Goal: Task Accomplishment & Management: Use online tool/utility

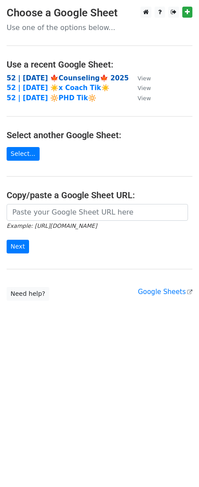
click at [57, 79] on strong "52 | [DATE] 🍁Counseling🍁 2025" at bounding box center [68, 78] width 123 height 8
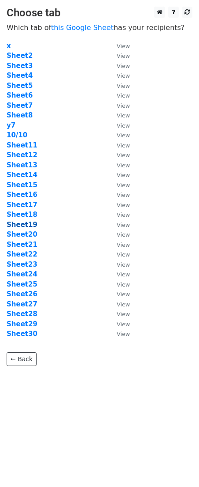
click at [32, 224] on strong "Sheet19" at bounding box center [22, 225] width 31 height 8
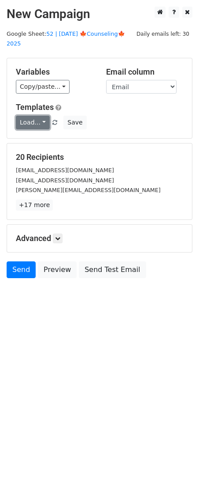
click at [37, 116] on link "Load..." at bounding box center [33, 123] width 34 height 14
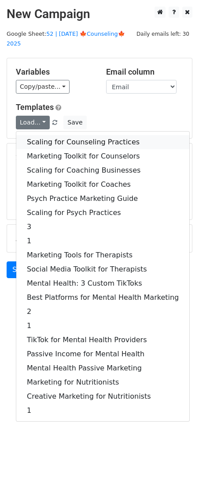
click at [45, 135] on link "Scaling for Counseling Practices" at bounding box center [102, 142] width 173 height 14
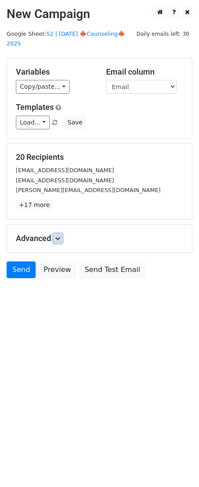
click at [60, 236] on icon at bounding box center [57, 238] width 5 height 5
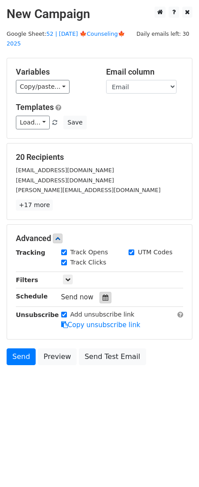
click at [103, 294] on icon at bounding box center [106, 297] width 6 height 6
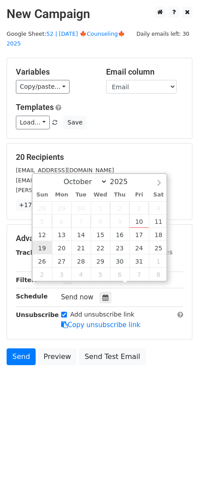
type input "2025-10-19 12:00"
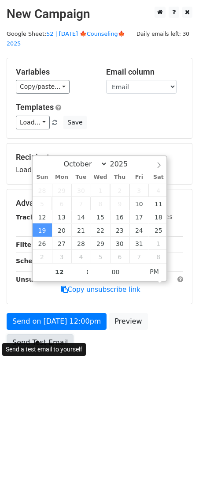
click at [53, 334] on link "Send Test Email" at bounding box center [40, 342] width 67 height 17
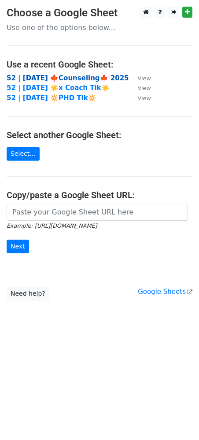
click at [40, 76] on strong "52 | [DATE] 🍁Counseling🍁 2025" at bounding box center [68, 78] width 123 height 8
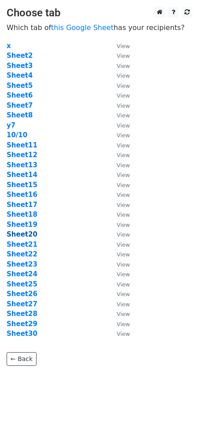
click at [22, 236] on strong "Sheet20" at bounding box center [22, 234] width 31 height 8
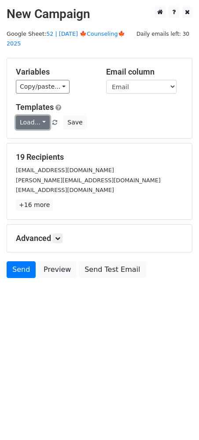
click at [33, 116] on link "Load..." at bounding box center [33, 123] width 34 height 14
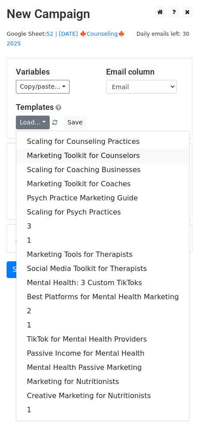
click at [57, 149] on link "Marketing Toolkit for Counselors" at bounding box center [102, 156] width 173 height 14
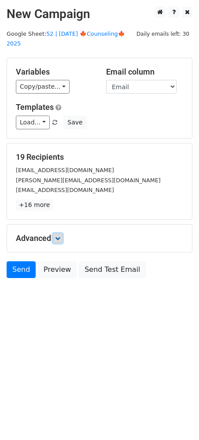
click at [63, 233] on link at bounding box center [58, 238] width 10 height 10
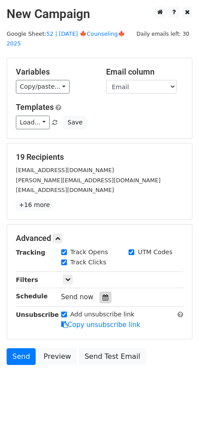
click at [103, 294] on icon at bounding box center [106, 297] width 6 height 6
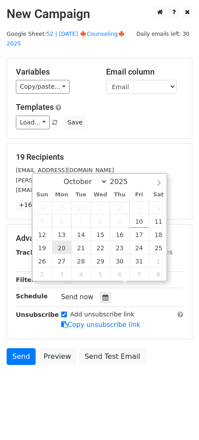
type input "2025-10-20 12:00"
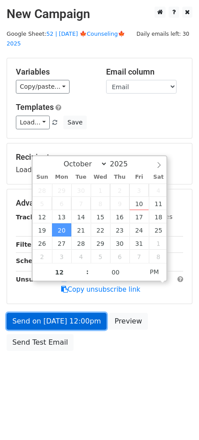
click at [59, 317] on link "Send on Oct 20 at 12:00pm" at bounding box center [57, 321] width 100 height 17
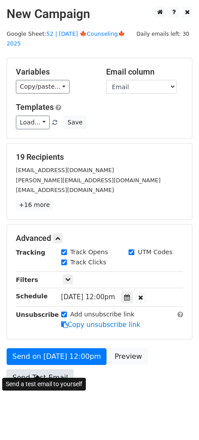
click at [52, 369] on link "Send Test Email" at bounding box center [40, 377] width 67 height 17
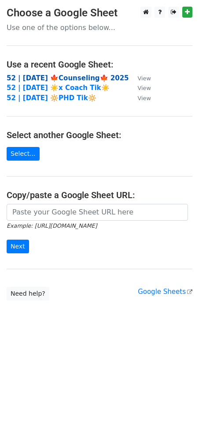
click at [60, 78] on strong "52 | [DATE] 🍁Counseling🍁 2025" at bounding box center [68, 78] width 123 height 8
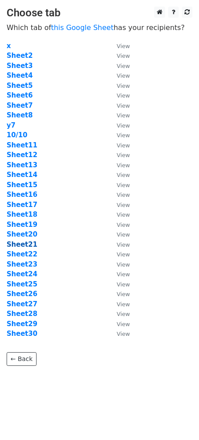
click at [27, 245] on strong "Sheet21" at bounding box center [22, 244] width 31 height 8
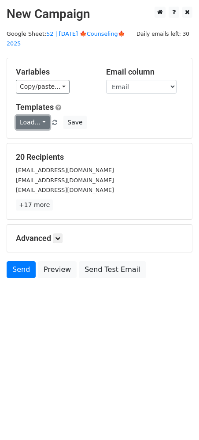
click at [30, 117] on link "Load..." at bounding box center [33, 123] width 34 height 14
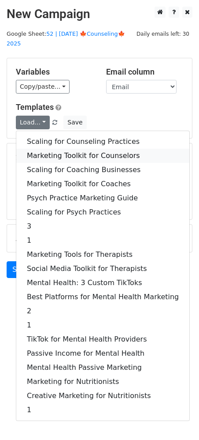
click at [58, 149] on link "Marketing Toolkit for Counselors" at bounding box center [102, 156] width 173 height 14
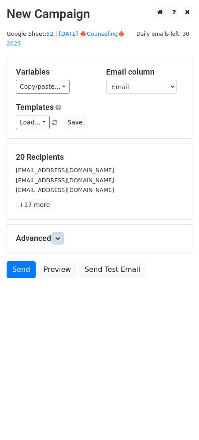
click at [63, 233] on link at bounding box center [58, 238] width 10 height 10
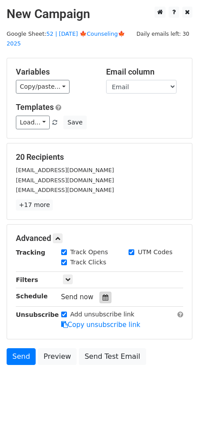
click at [103, 294] on icon at bounding box center [106, 297] width 6 height 6
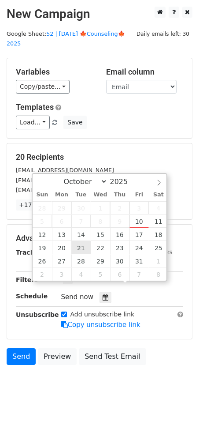
type input "2025-10-21 12:00"
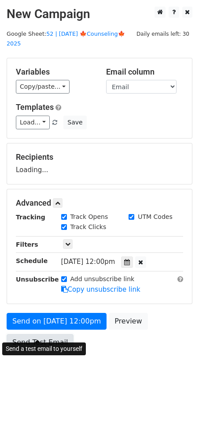
click at [49, 334] on link "Send Test Email" at bounding box center [40, 342] width 67 height 17
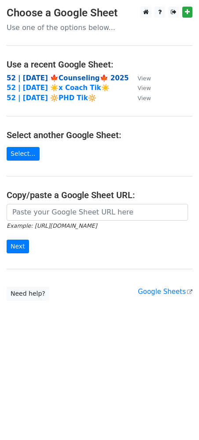
click at [54, 78] on strong "52 | [DATE] 🍁Counseling🍁 2025" at bounding box center [68, 78] width 123 height 8
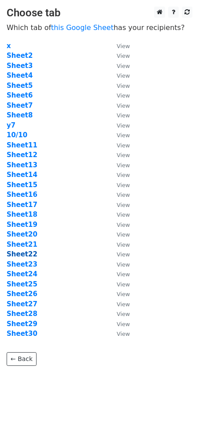
click at [25, 252] on strong "Sheet22" at bounding box center [22, 254] width 31 height 8
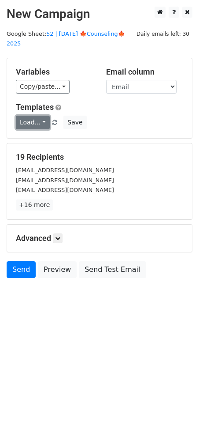
click at [30, 116] on link "Load..." at bounding box center [33, 123] width 34 height 14
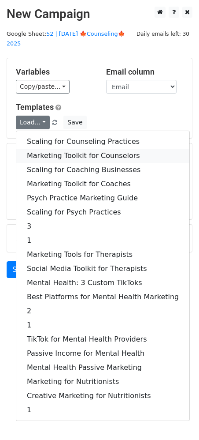
click at [70, 149] on link "Marketing Toolkit for Counselors" at bounding box center [102, 156] width 173 height 14
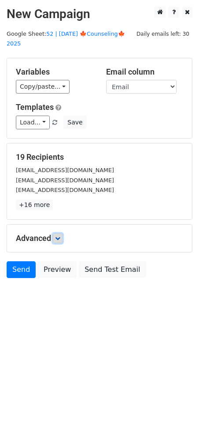
click at [60, 236] on icon at bounding box center [57, 238] width 5 height 5
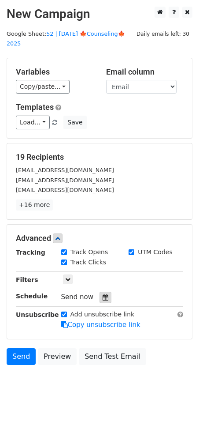
click at [102, 292] on div at bounding box center [106, 297] width 12 height 11
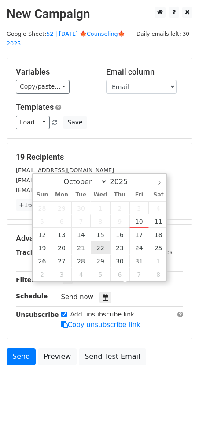
type input "2025-10-22 12:00"
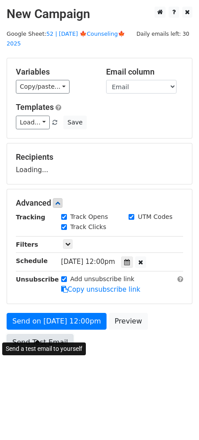
click at [43, 334] on link "Send Test Email" at bounding box center [40, 342] width 67 height 17
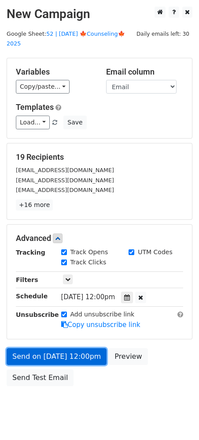
click at [60, 348] on link "Send on Oct 22 at 12:00pm" at bounding box center [57, 356] width 100 height 17
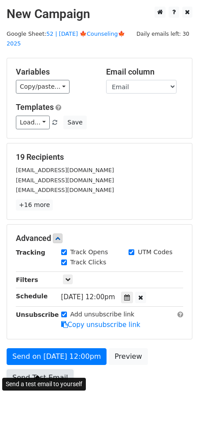
click at [38, 370] on link "Send Test Email" at bounding box center [40, 377] width 67 height 17
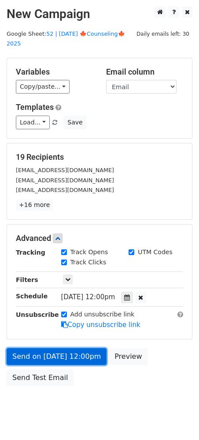
click at [58, 348] on link "Send on Oct 22 at 12:00pm" at bounding box center [57, 356] width 100 height 17
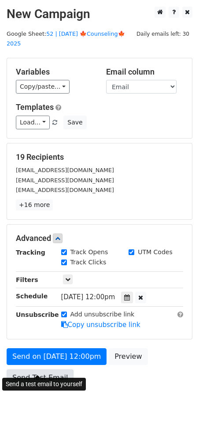
click at [43, 369] on link "Send Test Email" at bounding box center [40, 377] width 67 height 17
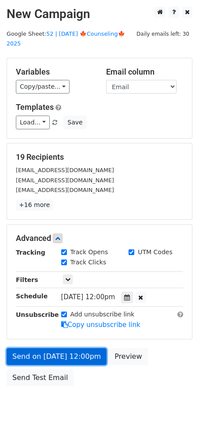
click at [44, 349] on link "Send on Oct 22 at 12:00pm" at bounding box center [57, 356] width 100 height 17
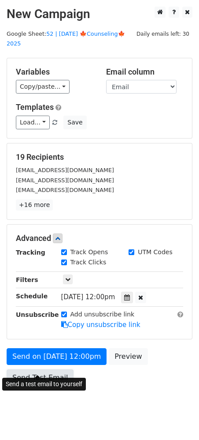
click at [40, 369] on link "Send Test Email" at bounding box center [40, 377] width 67 height 17
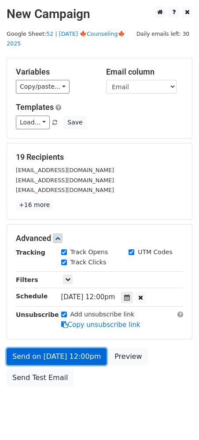
click at [51, 348] on link "Send on Oct 22 at 12:00pm" at bounding box center [57, 356] width 100 height 17
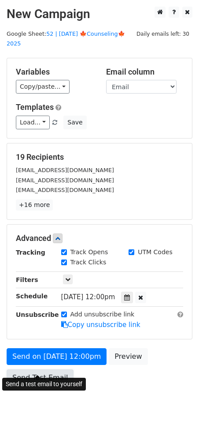
click at [45, 370] on link "Send Test Email" at bounding box center [40, 377] width 67 height 17
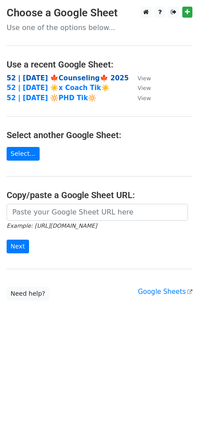
click at [72, 78] on strong "52 | [DATE] 🍁Counseling🍁 2025" at bounding box center [68, 78] width 123 height 8
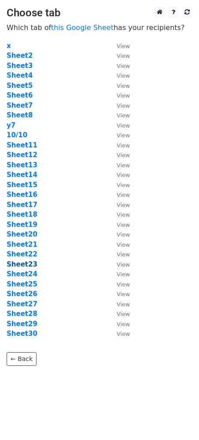
click at [26, 265] on strong "Sheet23" at bounding box center [22, 264] width 31 height 8
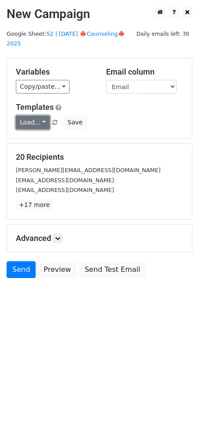
click at [34, 116] on link "Load..." at bounding box center [33, 123] width 34 height 14
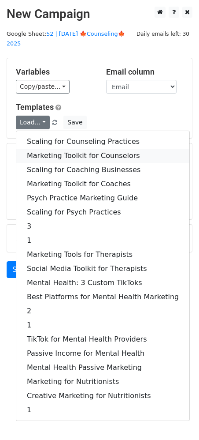
click at [45, 149] on link "Marketing Toolkit for Counselors" at bounding box center [102, 156] width 173 height 14
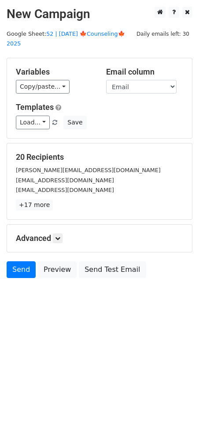
click at [58, 233] on h5 "Advanced" at bounding box center [100, 238] width 168 height 10
click at [60, 236] on icon at bounding box center [57, 238] width 5 height 5
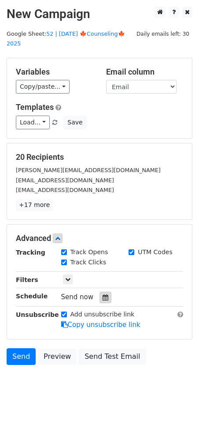
click at [102, 292] on div at bounding box center [106, 297] width 12 height 11
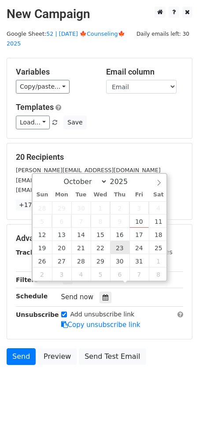
type input "2025-10-23 12:00"
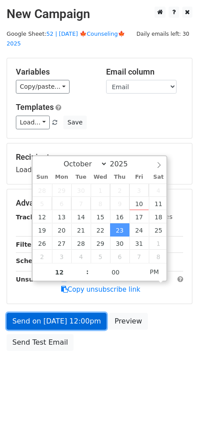
click at [59, 313] on link "Send on Oct 23 at 12:00pm" at bounding box center [57, 321] width 100 height 17
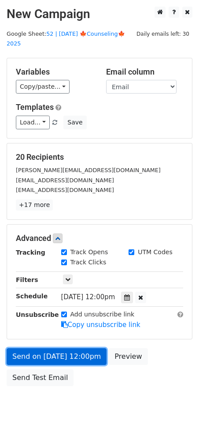
click at [40, 348] on link "Send on Oct 23 at 12:00pm" at bounding box center [57, 356] width 100 height 17
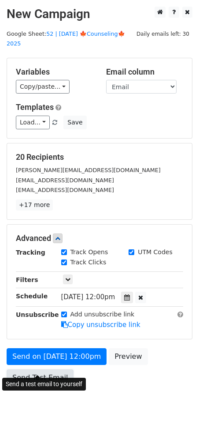
click at [40, 374] on link "Send Test Email" at bounding box center [40, 377] width 67 height 17
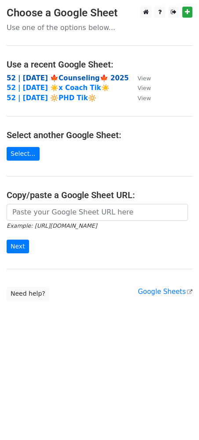
click at [83, 78] on strong "52 | [DATE] 🍁Counseling🍁 2025" at bounding box center [68, 78] width 123 height 8
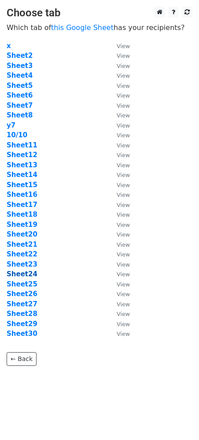
click at [30, 273] on strong "Sheet24" at bounding box center [22, 274] width 31 height 8
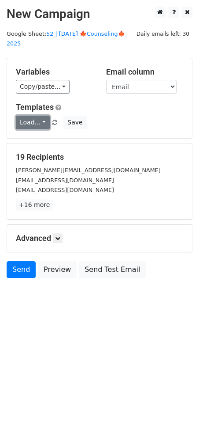
click at [35, 116] on link "Load..." at bounding box center [33, 123] width 34 height 14
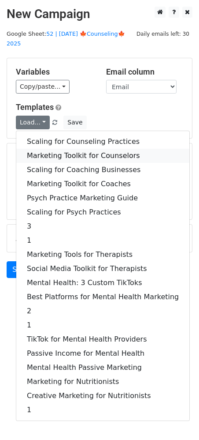
click at [48, 149] on link "Marketing Toolkit for Counselors" at bounding box center [102, 156] width 173 height 14
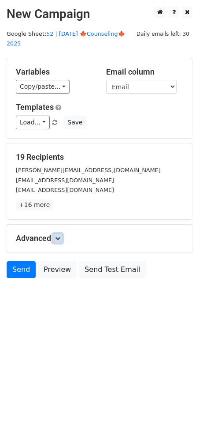
click at [63, 233] on link at bounding box center [58, 238] width 10 height 10
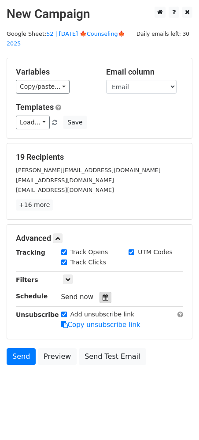
click at [103, 294] on icon at bounding box center [106, 297] width 6 height 6
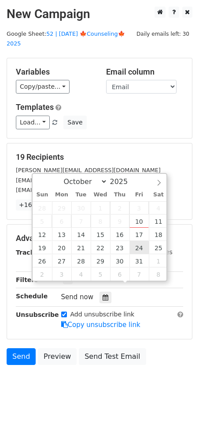
type input "2025-10-24 12:00"
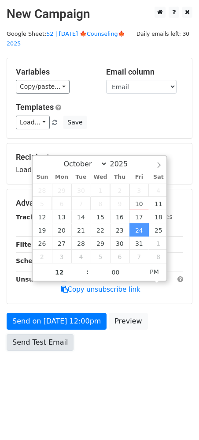
click at [50, 334] on link "Send Test Email" at bounding box center [40, 342] width 67 height 17
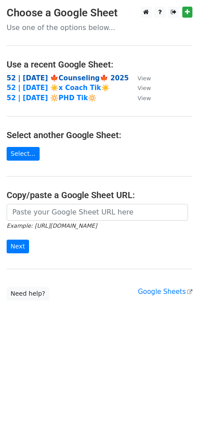
click at [60, 76] on strong "52 | [DATE] 🍁Counseling🍁 2025" at bounding box center [68, 78] width 123 height 8
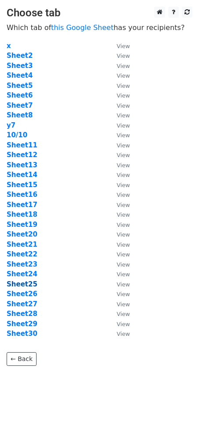
click at [23, 285] on strong "Sheet25" at bounding box center [22, 284] width 31 height 8
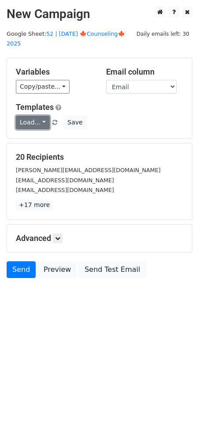
click at [41, 117] on link "Load..." at bounding box center [33, 123] width 34 height 14
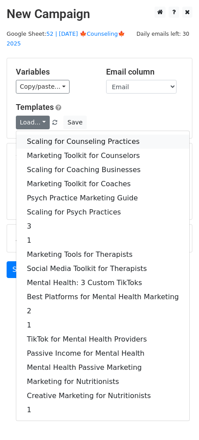
click at [47, 135] on link "Scaling for Counseling Practices" at bounding box center [102, 142] width 173 height 14
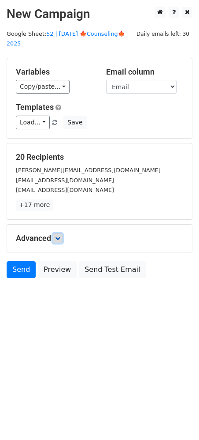
click at [57, 233] on link at bounding box center [58, 238] width 10 height 10
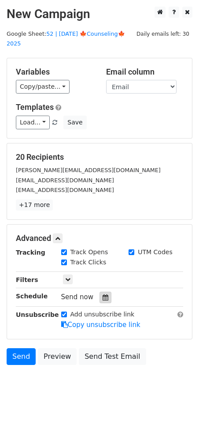
click at [100, 292] on div at bounding box center [106, 297] width 12 height 11
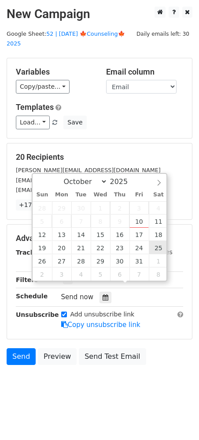
type input "2025-10-25 12:00"
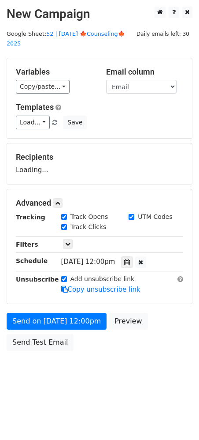
click at [35, 319] on div "Send on Oct 25 at 12:00pm Preview Send Test Email" at bounding box center [99, 334] width 199 height 42
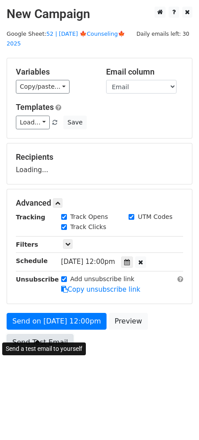
click at [32, 338] on link "Send Test Email" at bounding box center [40, 342] width 67 height 17
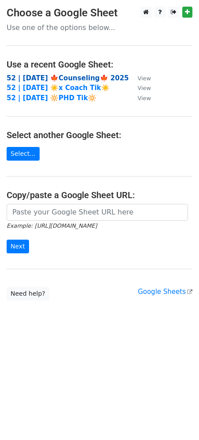
click at [63, 78] on strong "52 | OCT 10 🍁Counseling🍁 2025" at bounding box center [68, 78] width 123 height 8
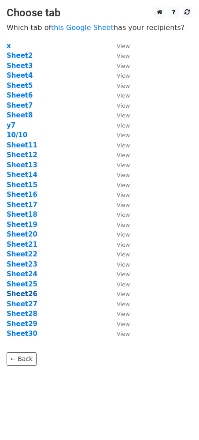
click at [24, 297] on strong "Sheet26" at bounding box center [22, 294] width 31 height 8
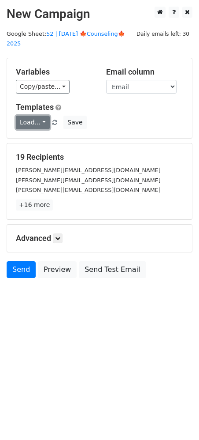
click at [30, 116] on link "Load..." at bounding box center [33, 123] width 34 height 14
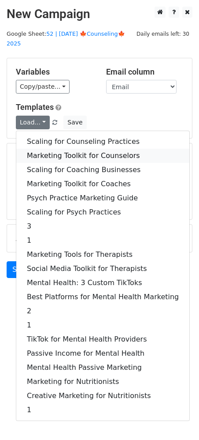
click at [63, 149] on link "Marketing Toolkit for Counselors" at bounding box center [102, 156] width 173 height 14
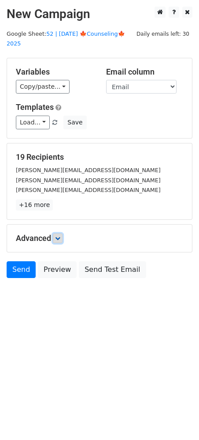
click at [63, 233] on link at bounding box center [58, 238] width 10 height 10
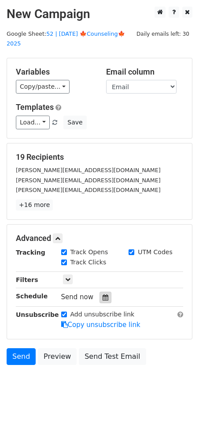
click at [103, 294] on icon at bounding box center [106, 297] width 6 height 6
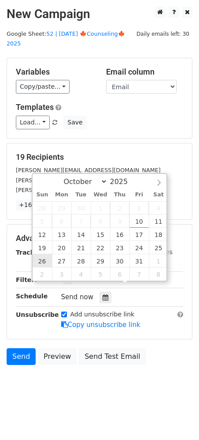
type input "2025-10-26 12:00"
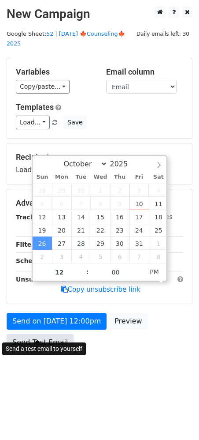
click at [34, 334] on link "Send Test Email" at bounding box center [40, 342] width 67 height 17
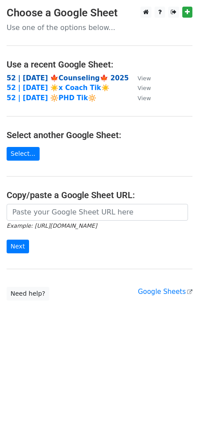
click at [74, 79] on strong "52 | [DATE] 🍁Counseling🍁 2025" at bounding box center [68, 78] width 123 height 8
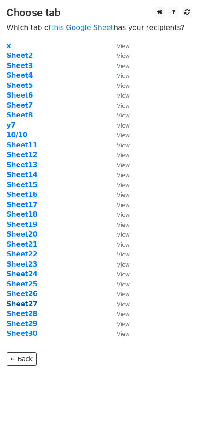
click at [19, 300] on strong "Sheet27" at bounding box center [22, 304] width 31 height 8
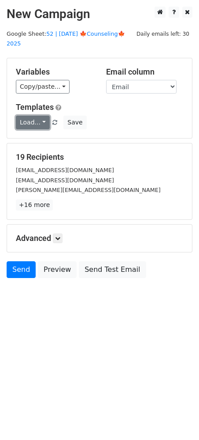
click at [38, 116] on link "Load..." at bounding box center [33, 123] width 34 height 14
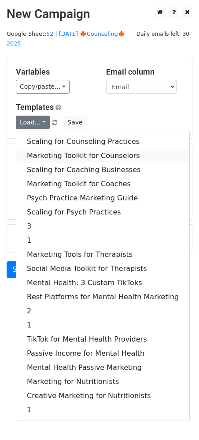
click at [53, 149] on link "Marketing Toolkit for Counselors" at bounding box center [102, 156] width 173 height 14
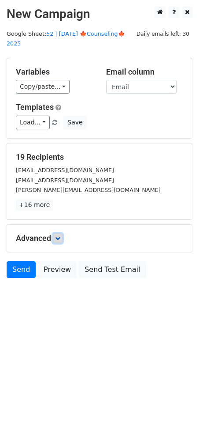
click at [59, 236] on icon at bounding box center [57, 238] width 5 height 5
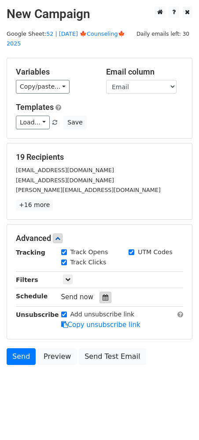
click at [104, 294] on icon at bounding box center [106, 297] width 6 height 6
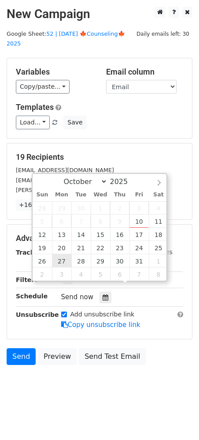
type input "[DATE] 12:00"
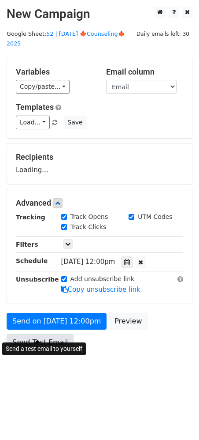
click at [30, 334] on link "Send Test Email" at bounding box center [40, 342] width 67 height 17
